Goal: Find specific page/section: Find specific page/section

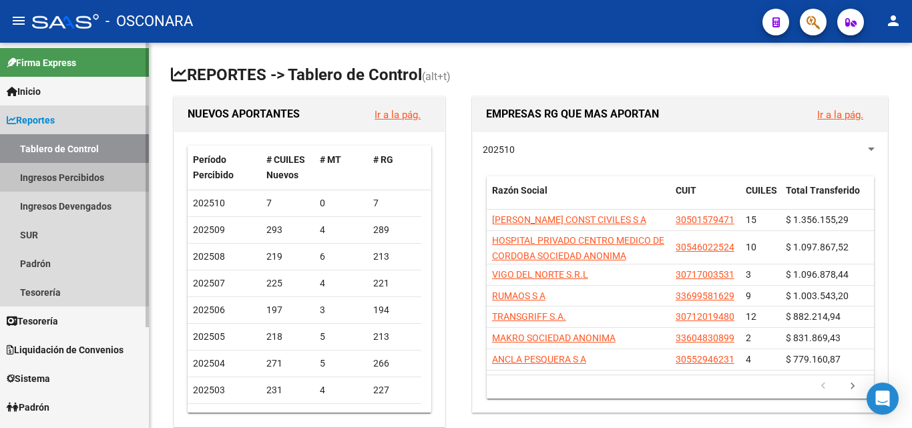
click at [48, 186] on link "Ingresos Percibidos" at bounding box center [74, 177] width 149 height 29
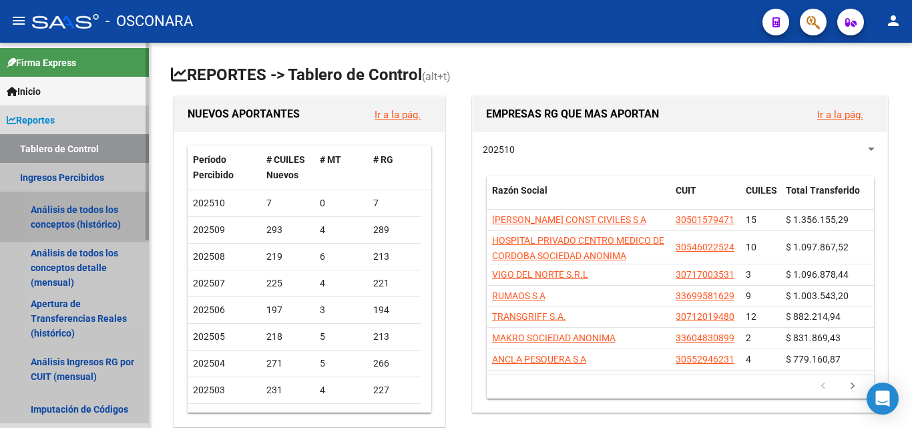
click at [84, 213] on link "Análisis de todos los conceptos (histórico)" at bounding box center [74, 217] width 149 height 51
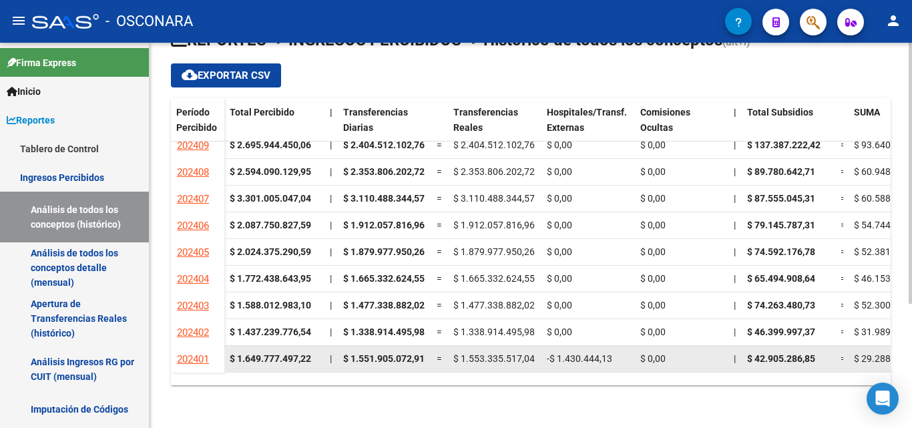
scroll to position [334, 0]
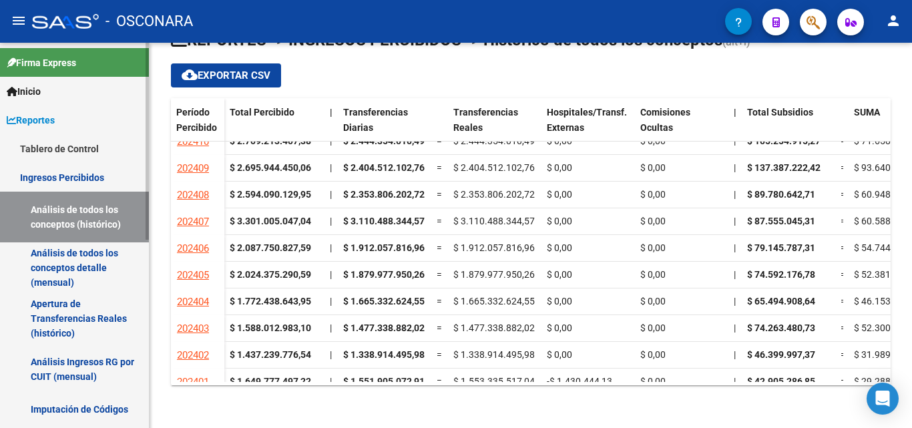
click at [47, 272] on link "Análisis de todos los conceptos detalle (mensual)" at bounding box center [74, 267] width 149 height 51
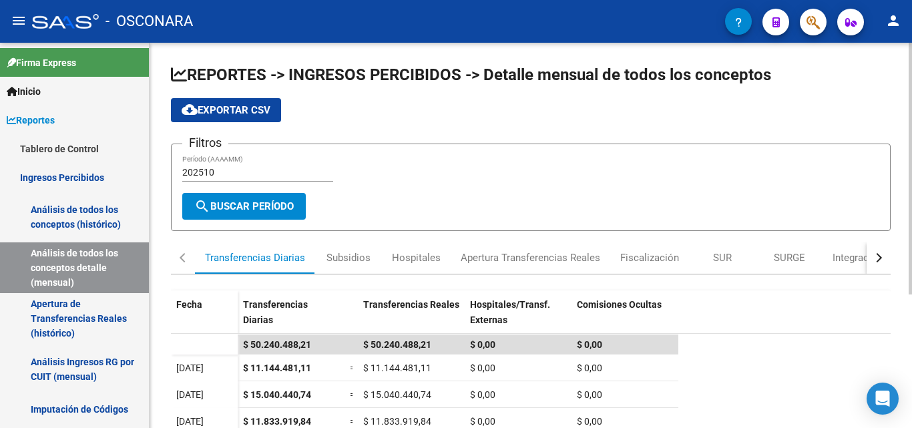
click at [877, 254] on div "button" at bounding box center [877, 257] width 9 height 9
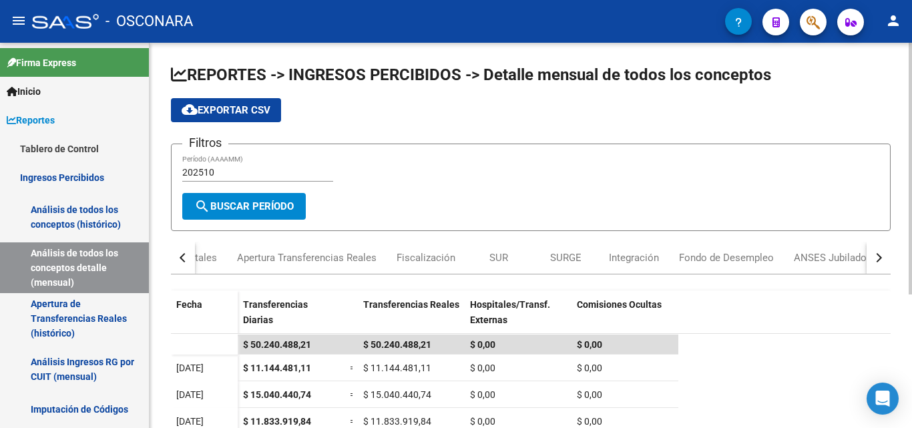
click at [877, 254] on div "button" at bounding box center [877, 257] width 9 height 9
click at [183, 258] on div "button" at bounding box center [184, 257] width 9 height 9
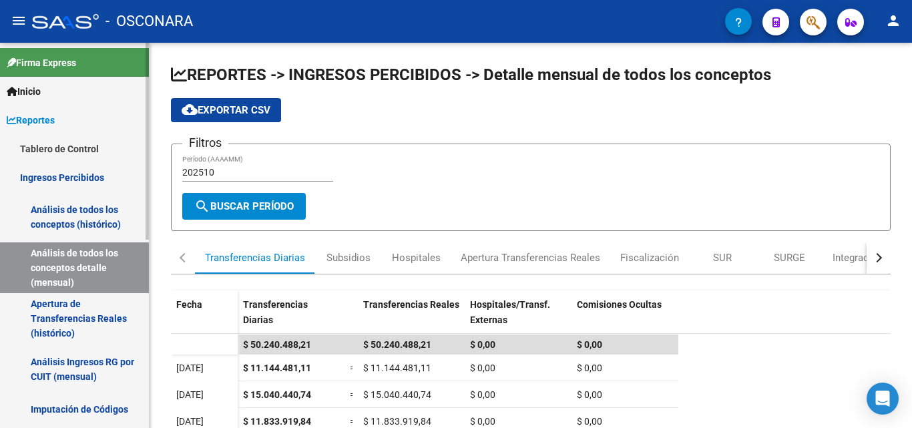
click at [82, 316] on link "Apertura de Transferencias Reales (histórico)" at bounding box center [74, 318] width 149 height 51
